Goal: Navigation & Orientation: Find specific page/section

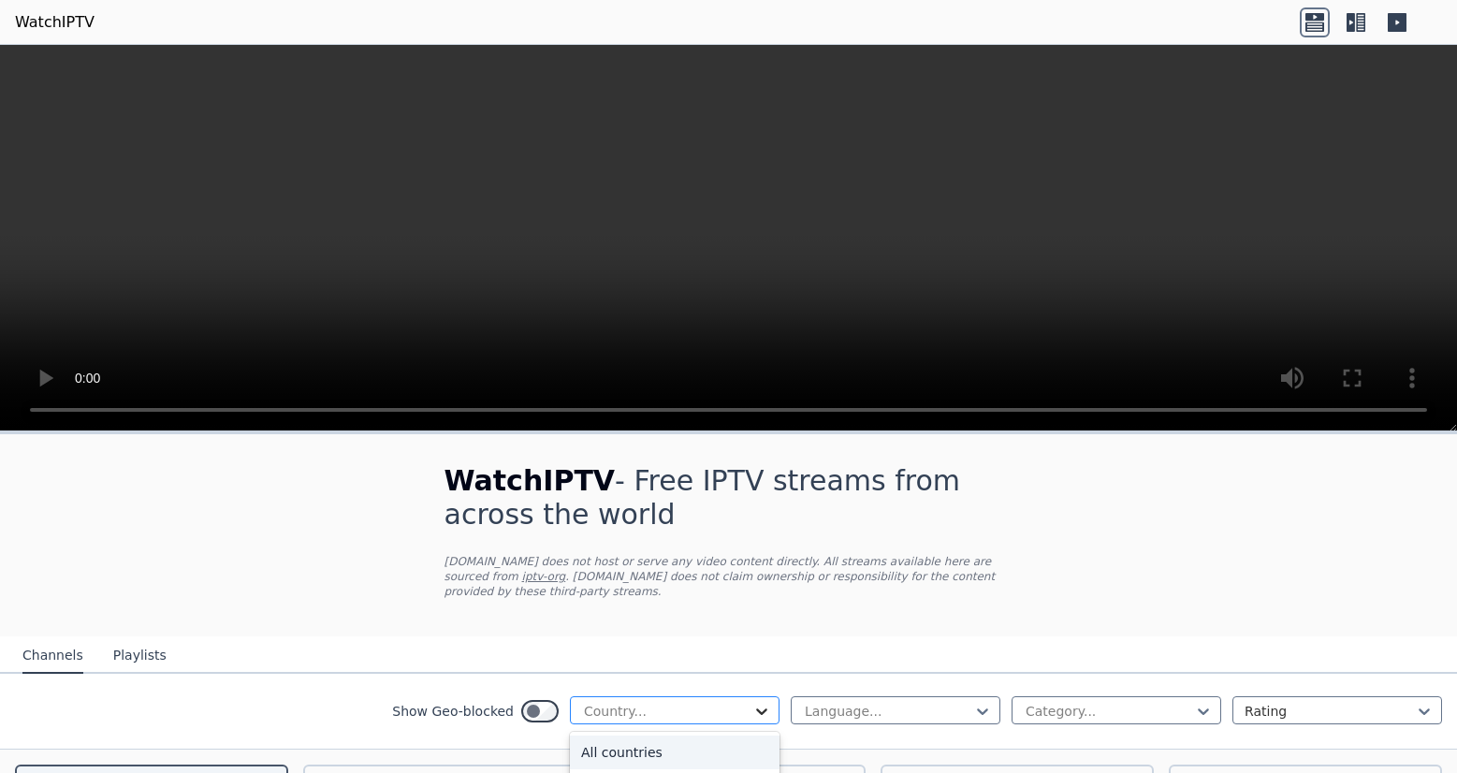
click at [752, 702] on icon at bounding box center [761, 711] width 19 height 19
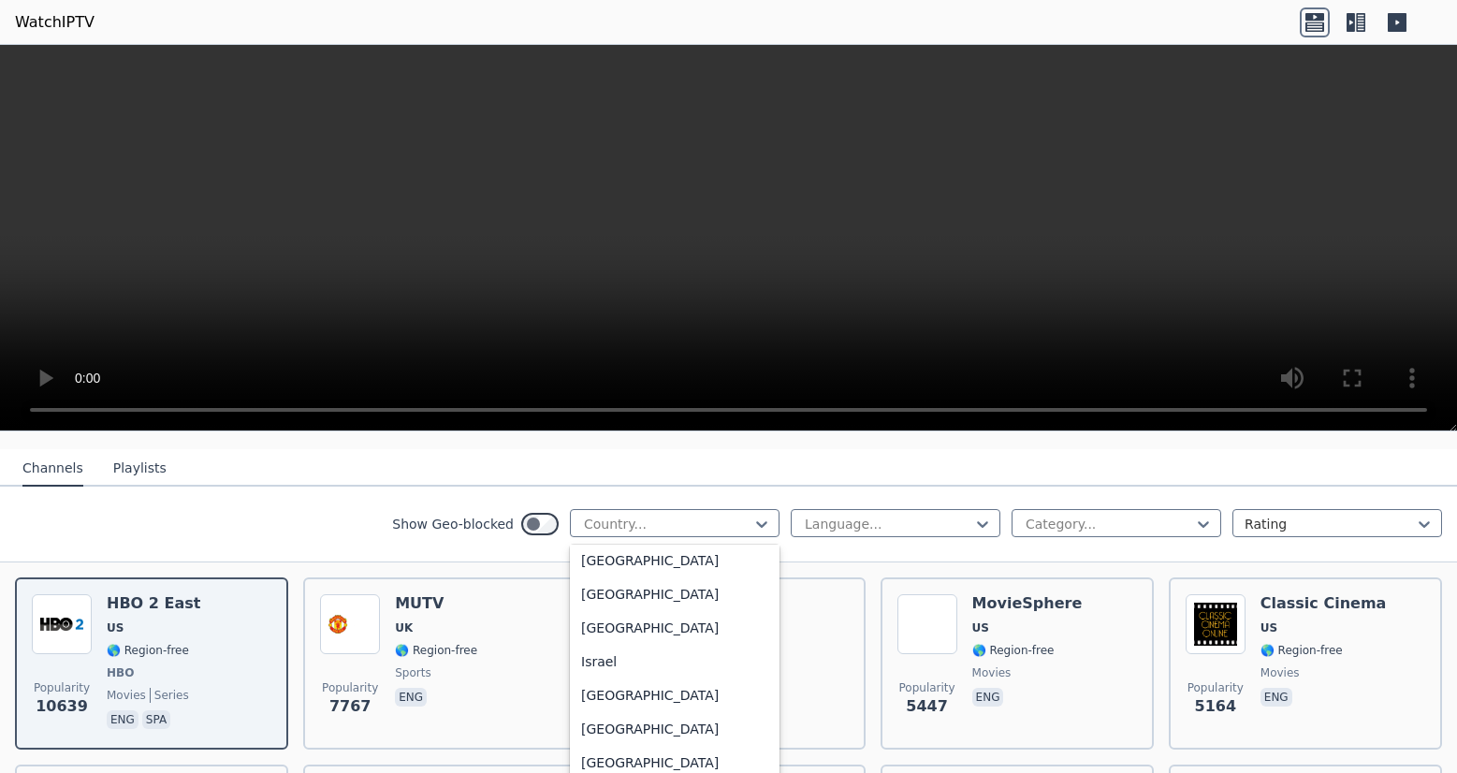
scroll to position [2901, 0]
click at [598, 699] on div "[GEOGRAPHIC_DATA]" at bounding box center [675, 696] width 210 height 34
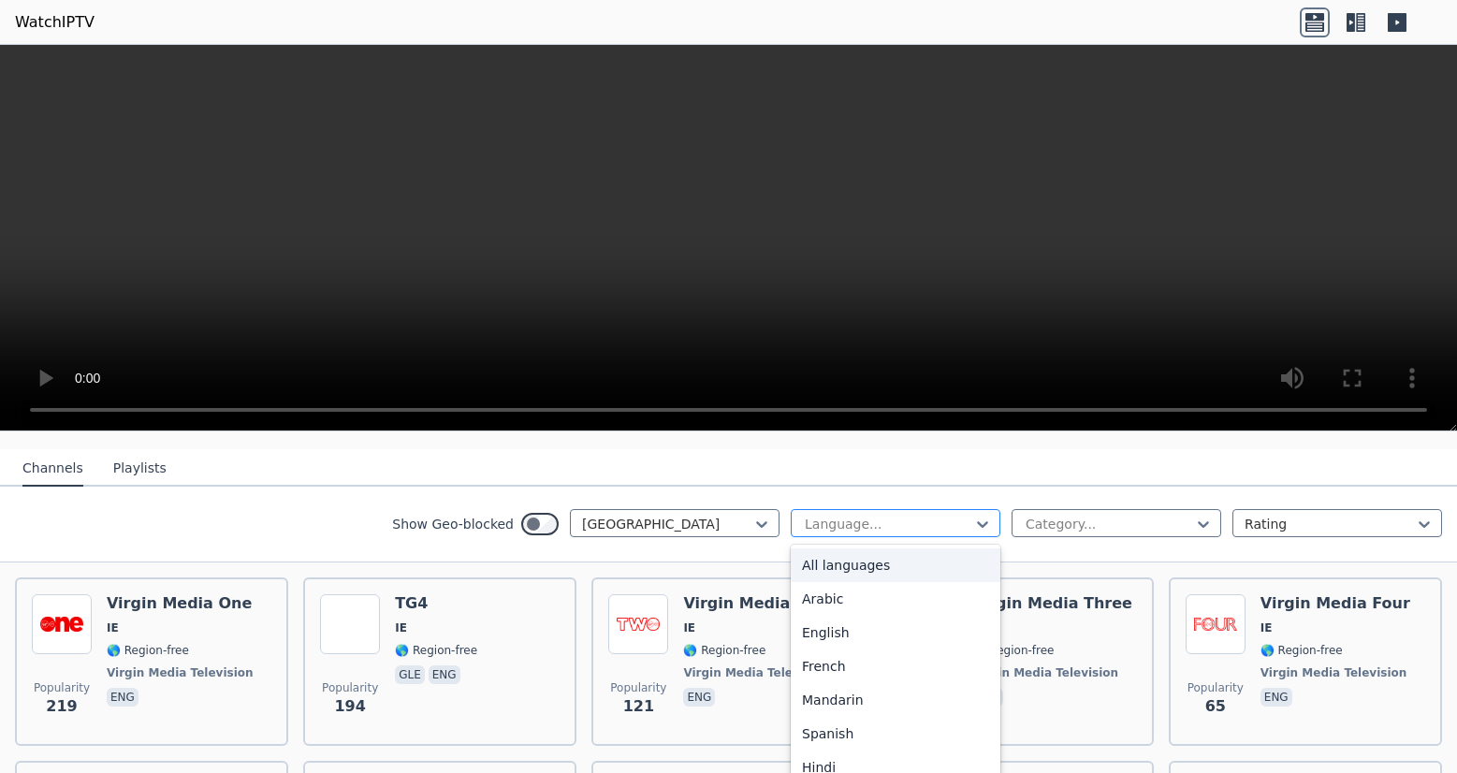
click at [929, 515] on div at bounding box center [888, 524] width 170 height 19
click at [829, 618] on div "English" at bounding box center [896, 633] width 210 height 34
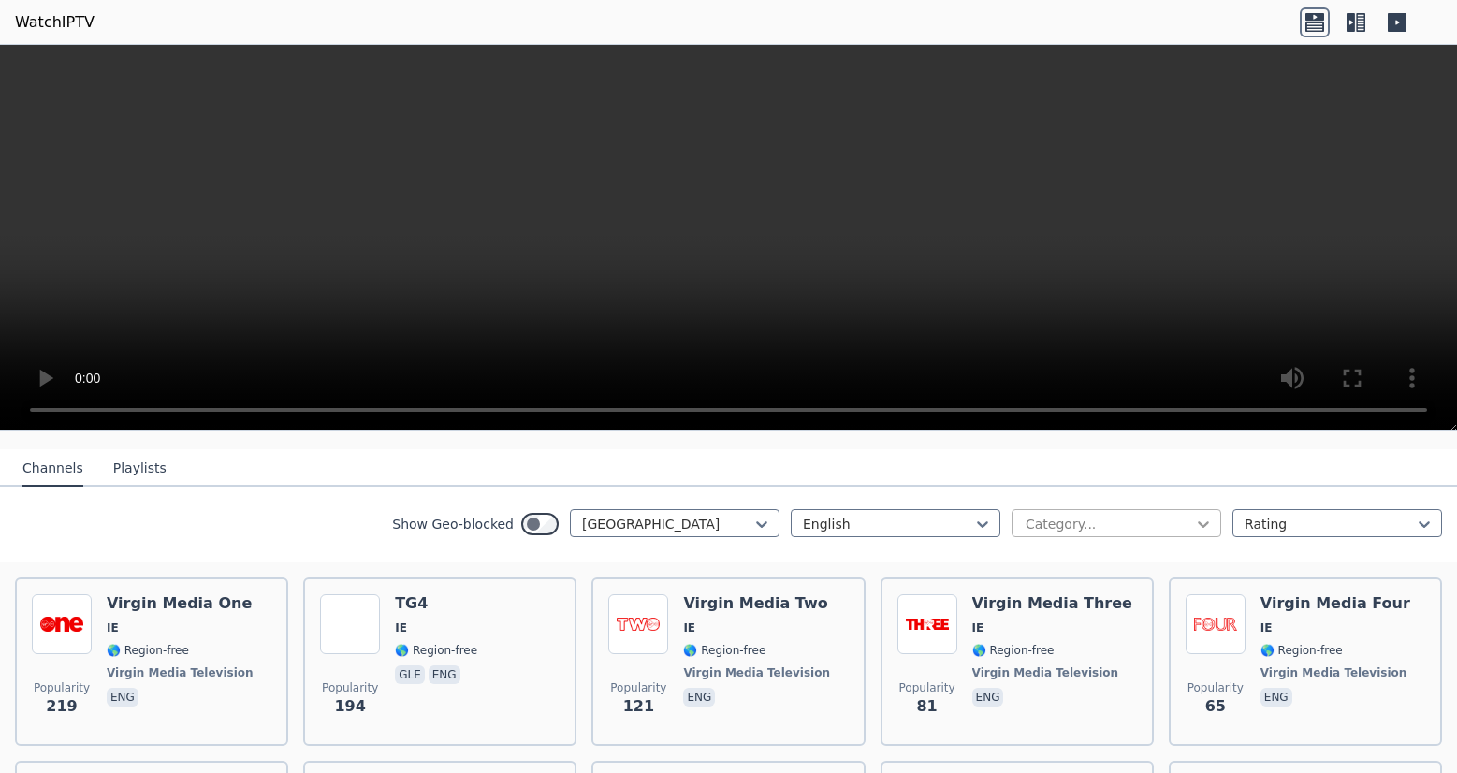
click at [1194, 515] on icon at bounding box center [1203, 524] width 19 height 19
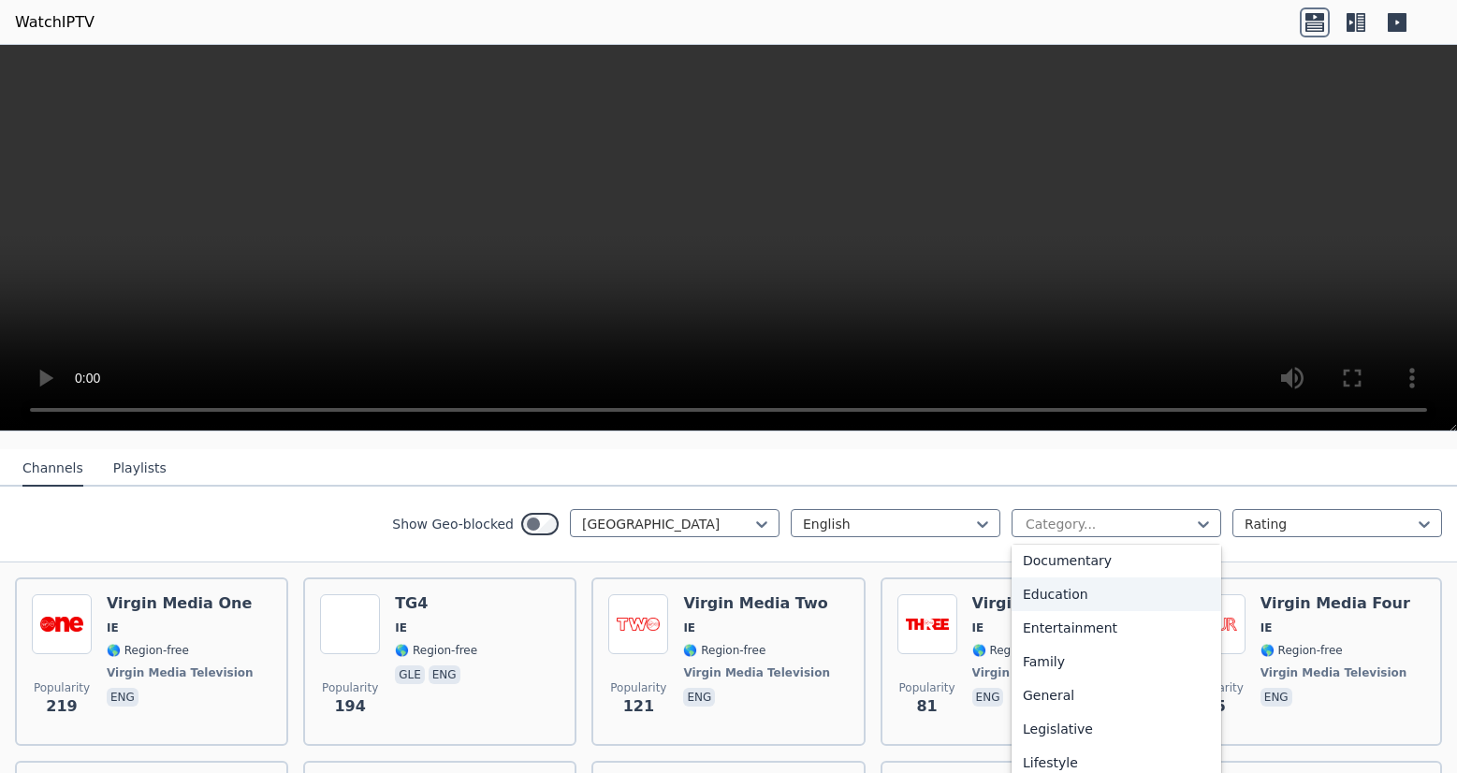
scroll to position [213, 0]
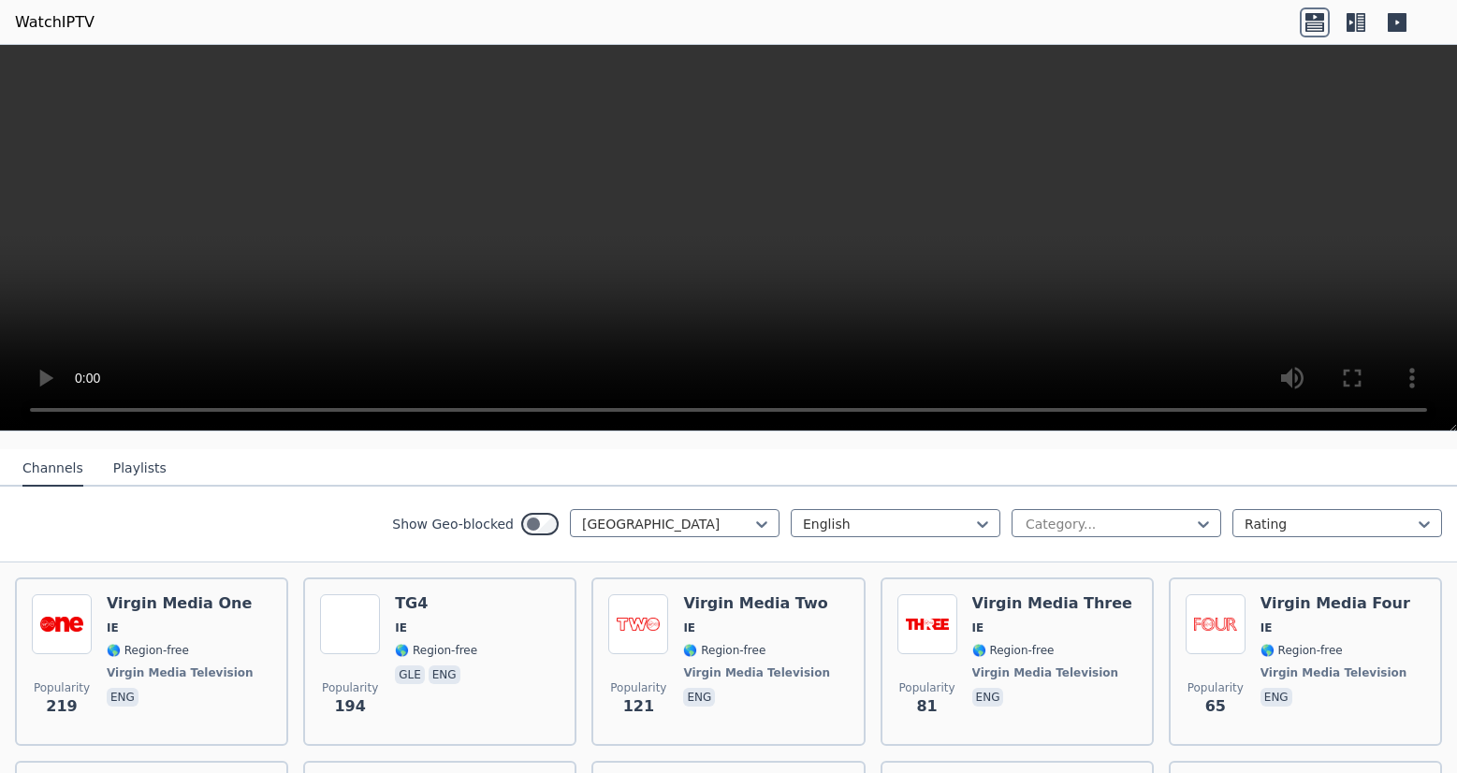
click at [1128, 465] on nav "Channels Playlists" at bounding box center [728, 467] width 1457 height 37
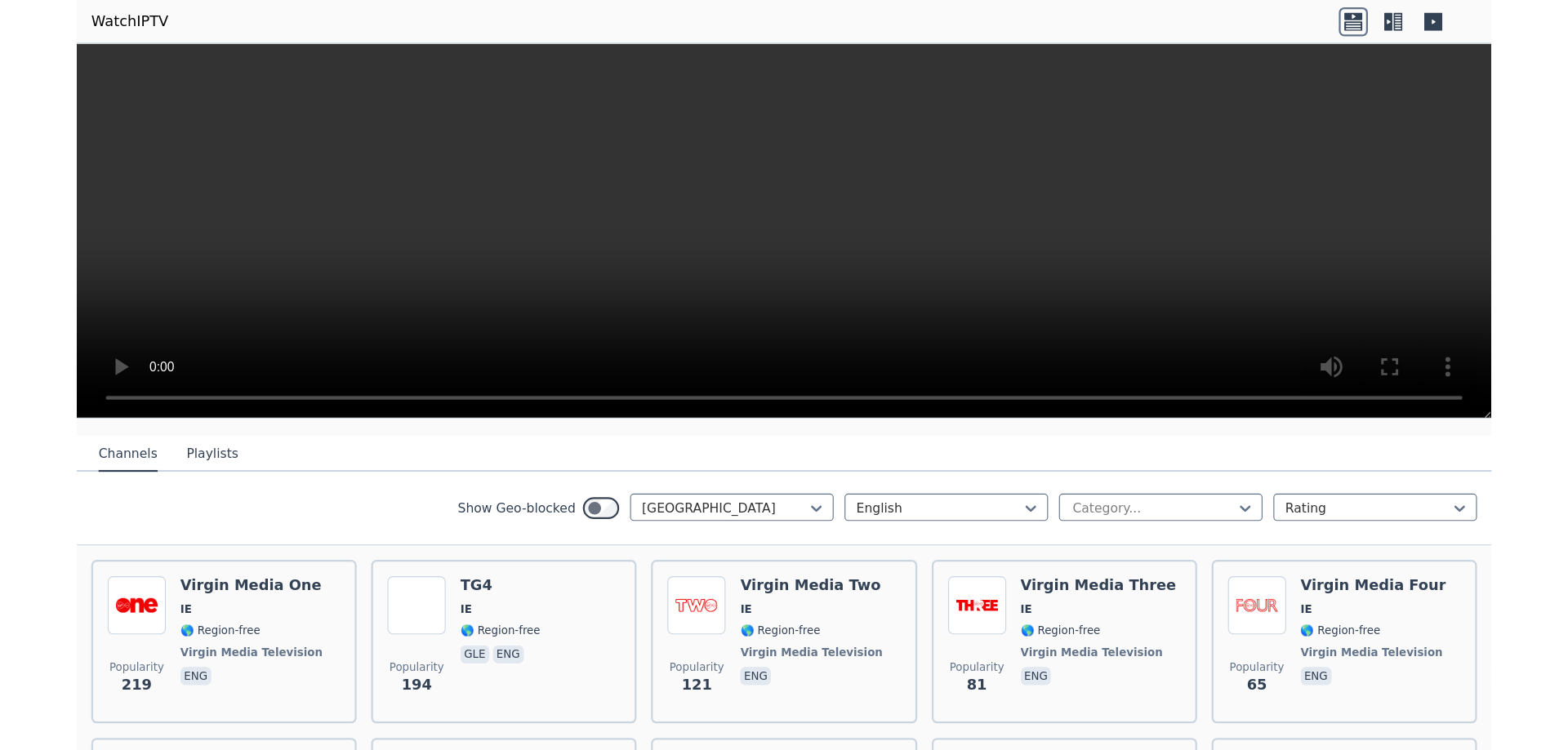
scroll to position [245, 0]
